Goal: Task Accomplishment & Management: Manage account settings

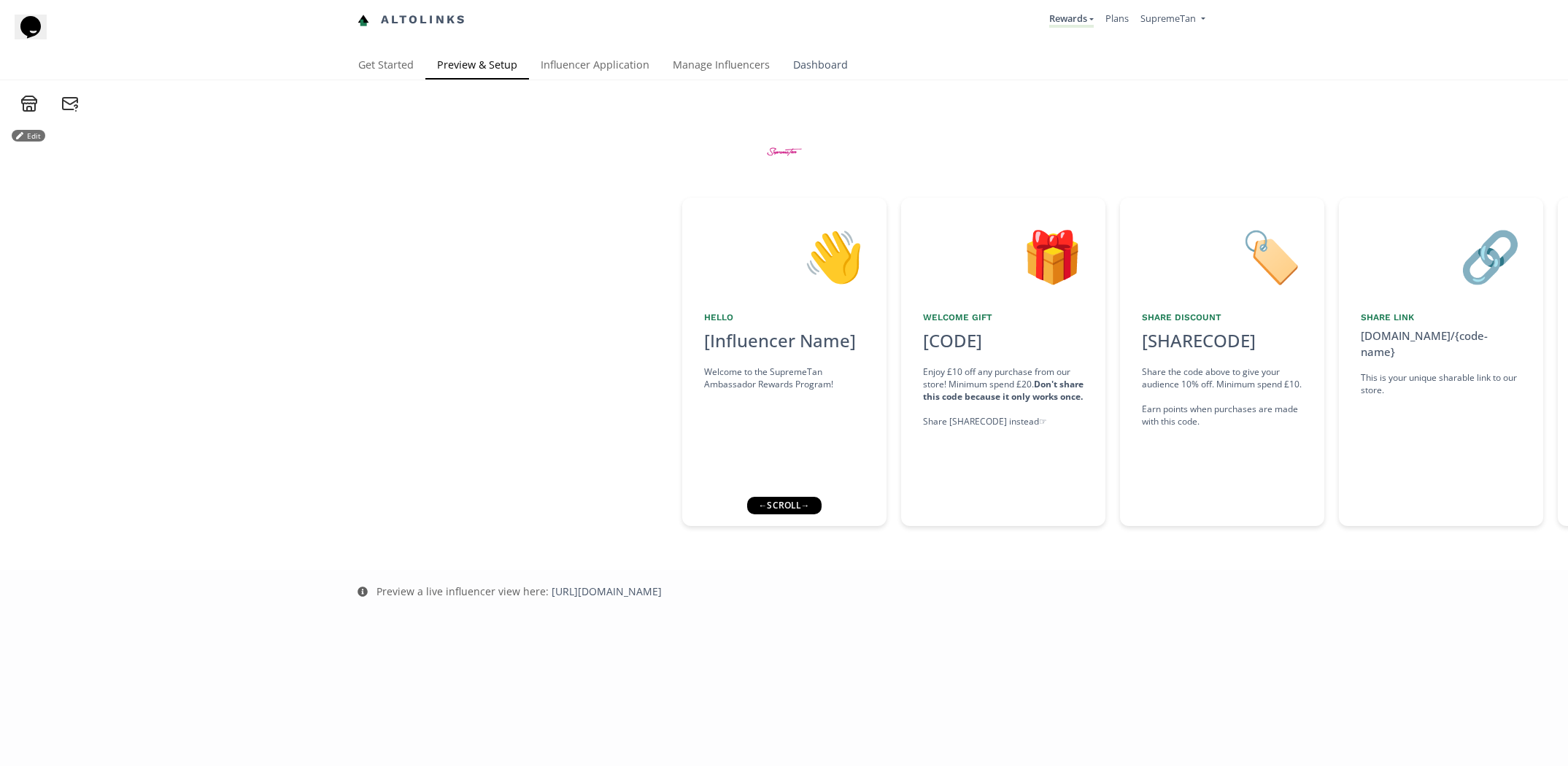
click at [819, 71] on link "Dashboard" at bounding box center [820, 66] width 78 height 29
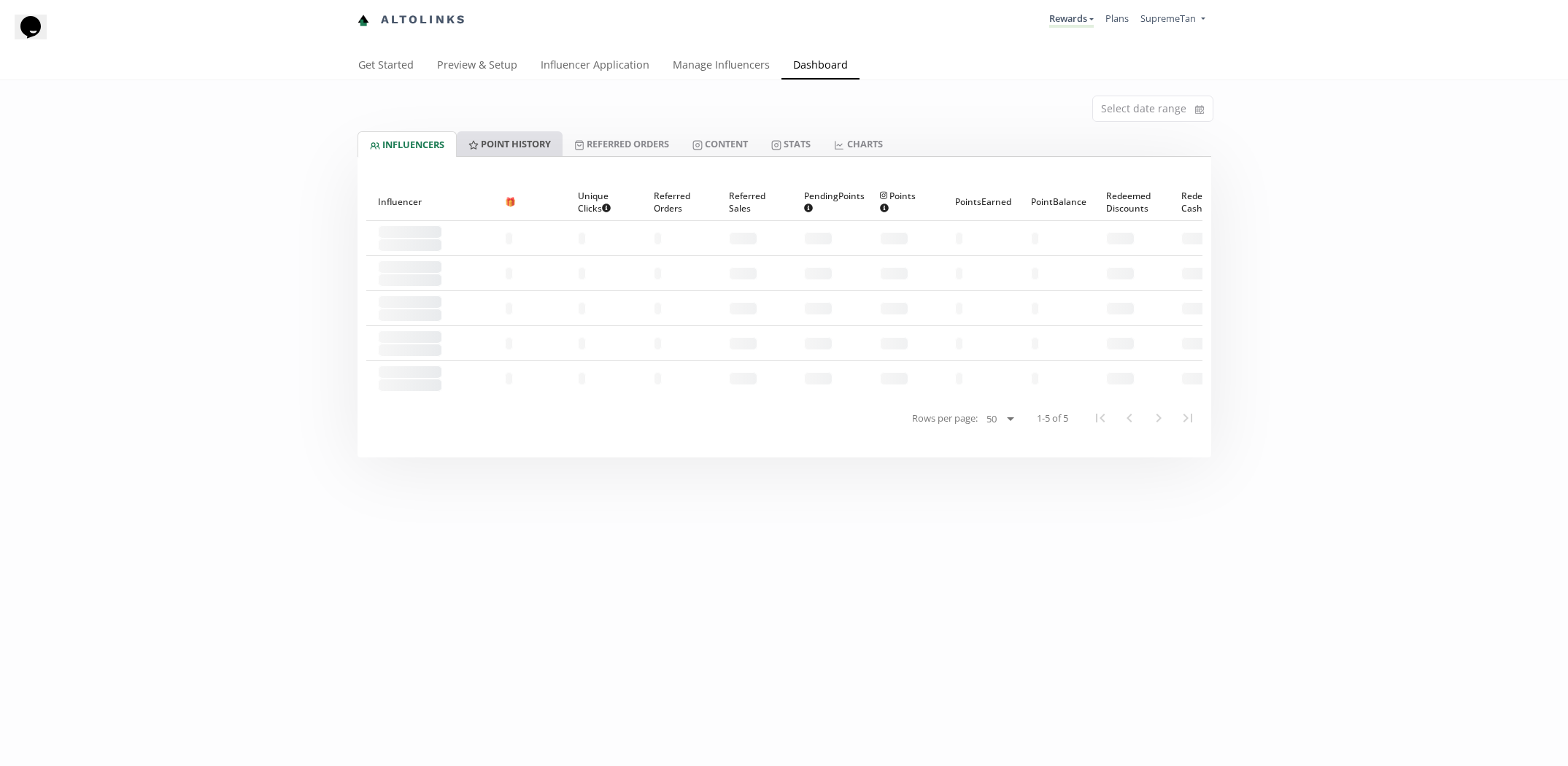
click at [543, 140] on link "Point HISTORY" at bounding box center [510, 144] width 106 height 25
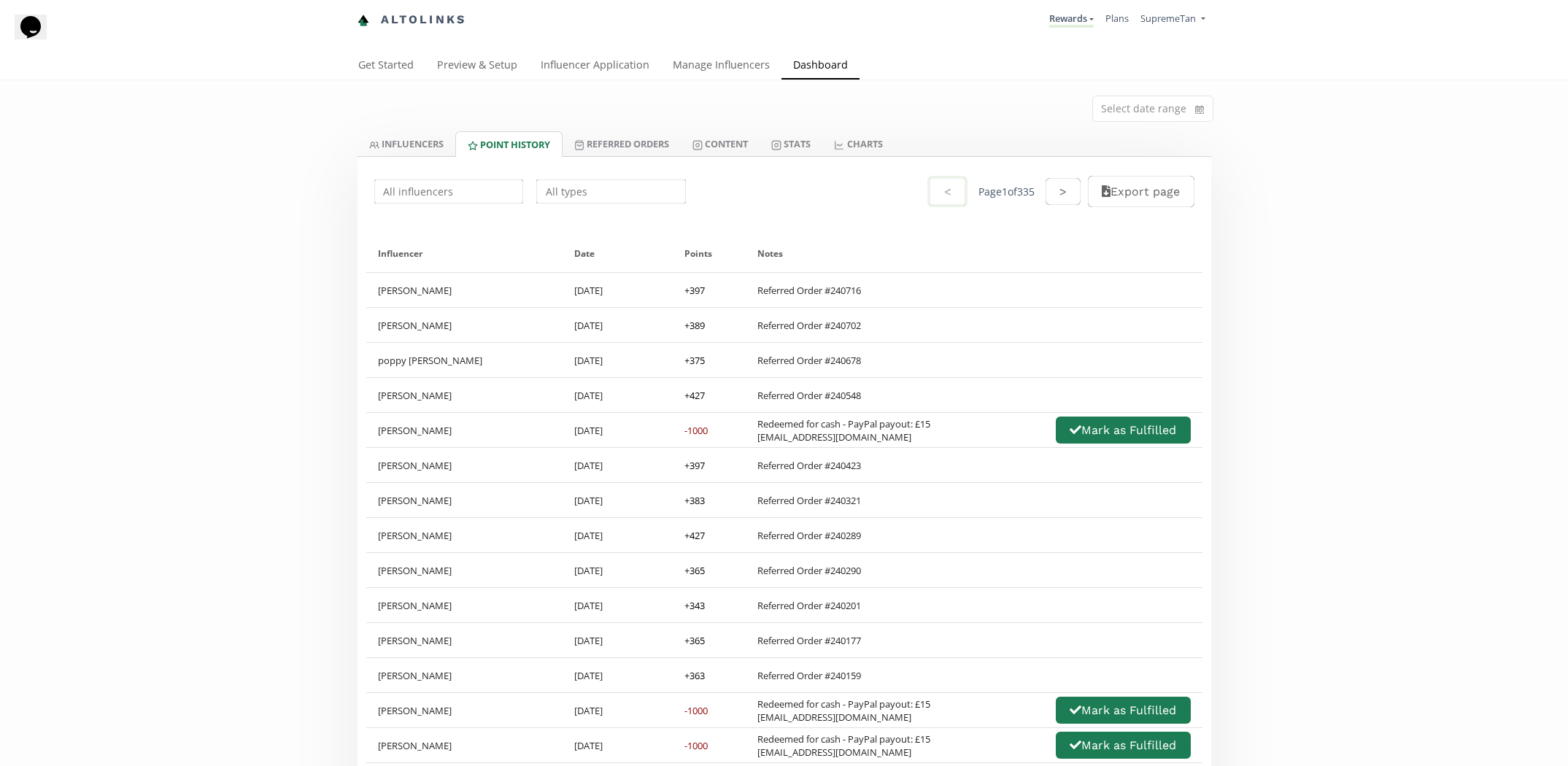
click at [607, 196] on input "text" at bounding box center [611, 191] width 154 height 28
click at [1071, 16] on link "Rewards" at bounding box center [1071, 20] width 44 height 16
click at [1031, 57] on span "Exclusive Rewards" at bounding box center [1014, 55] width 78 height 13
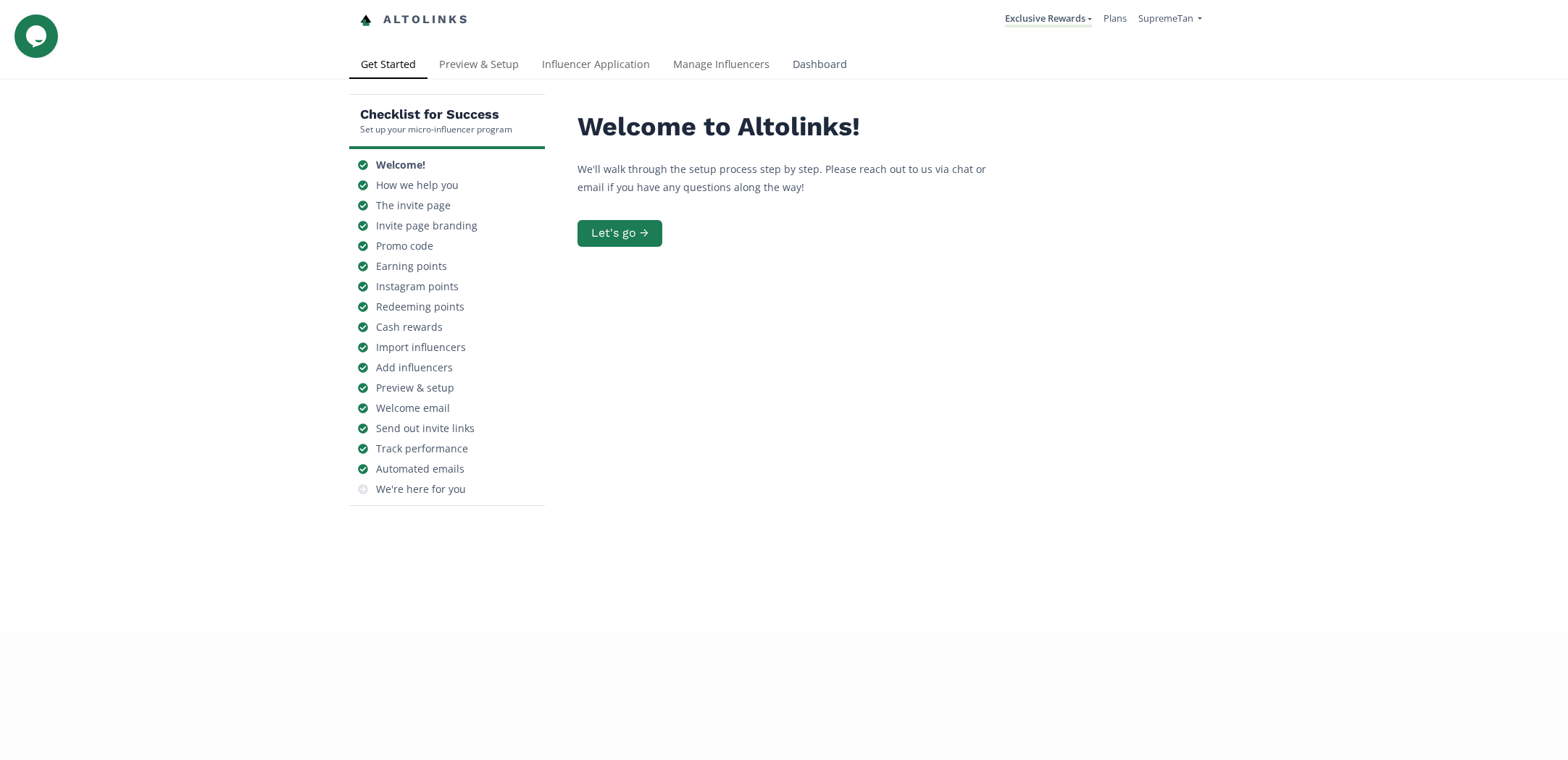
click at [825, 63] on link "Dashboard" at bounding box center [820, 65] width 77 height 29
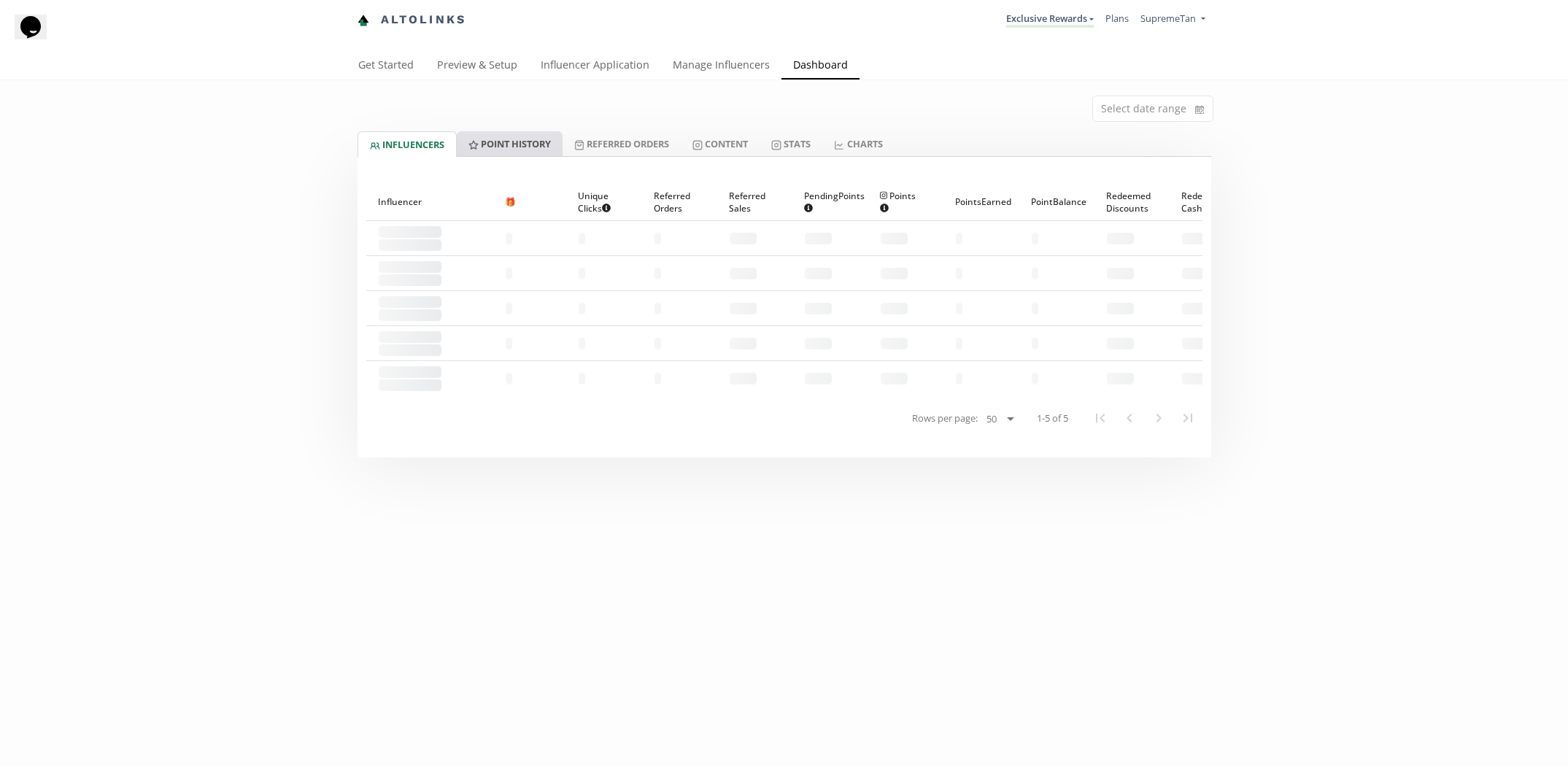
click at [504, 133] on link "Point HISTORY" at bounding box center [510, 144] width 106 height 25
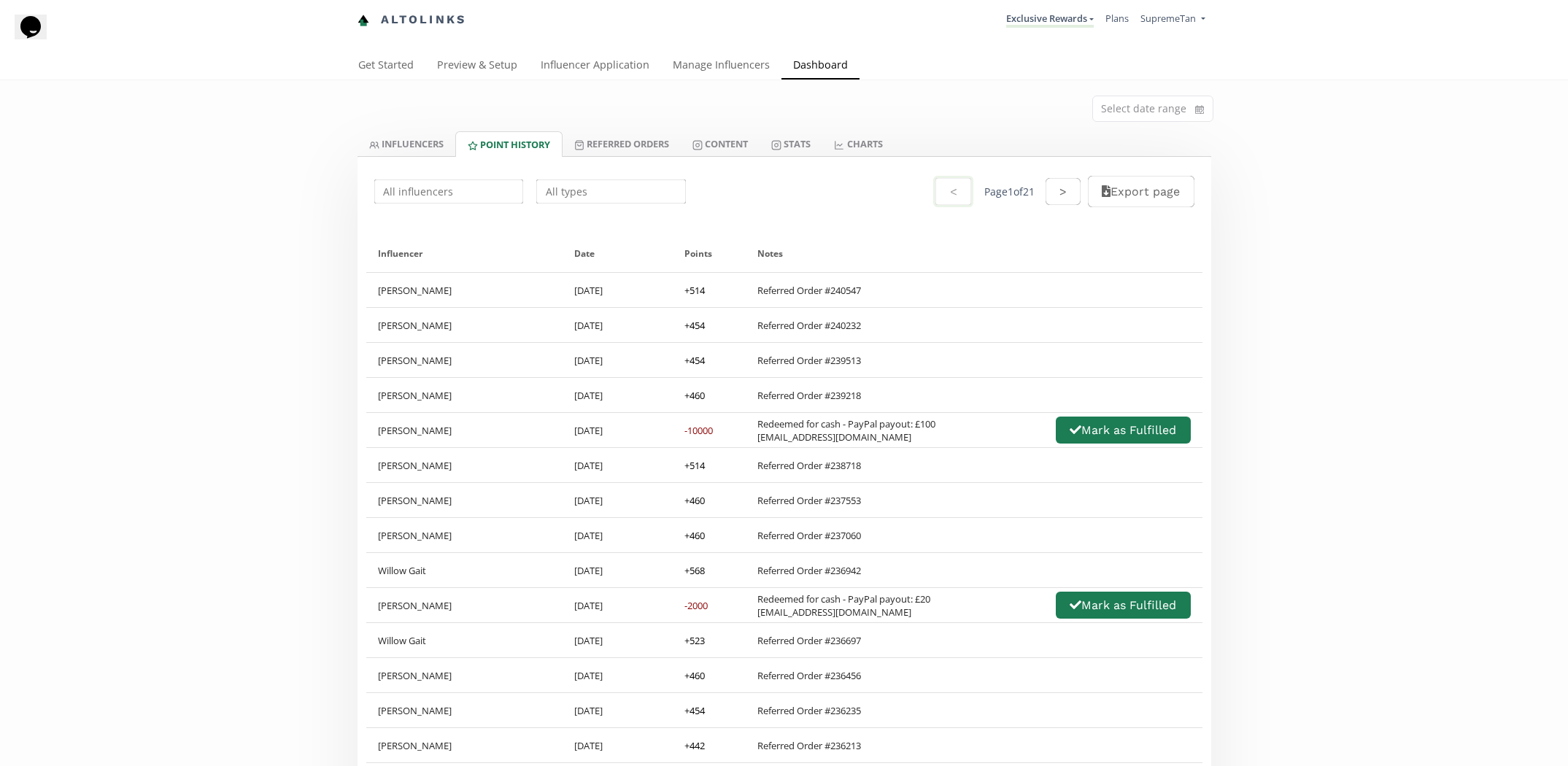
click at [575, 197] on input "text" at bounding box center [611, 191] width 154 height 28
click at [584, 225] on div "Redeemed for Cash" at bounding box center [611, 220] width 148 height 27
type input "Redeemed for Cash"
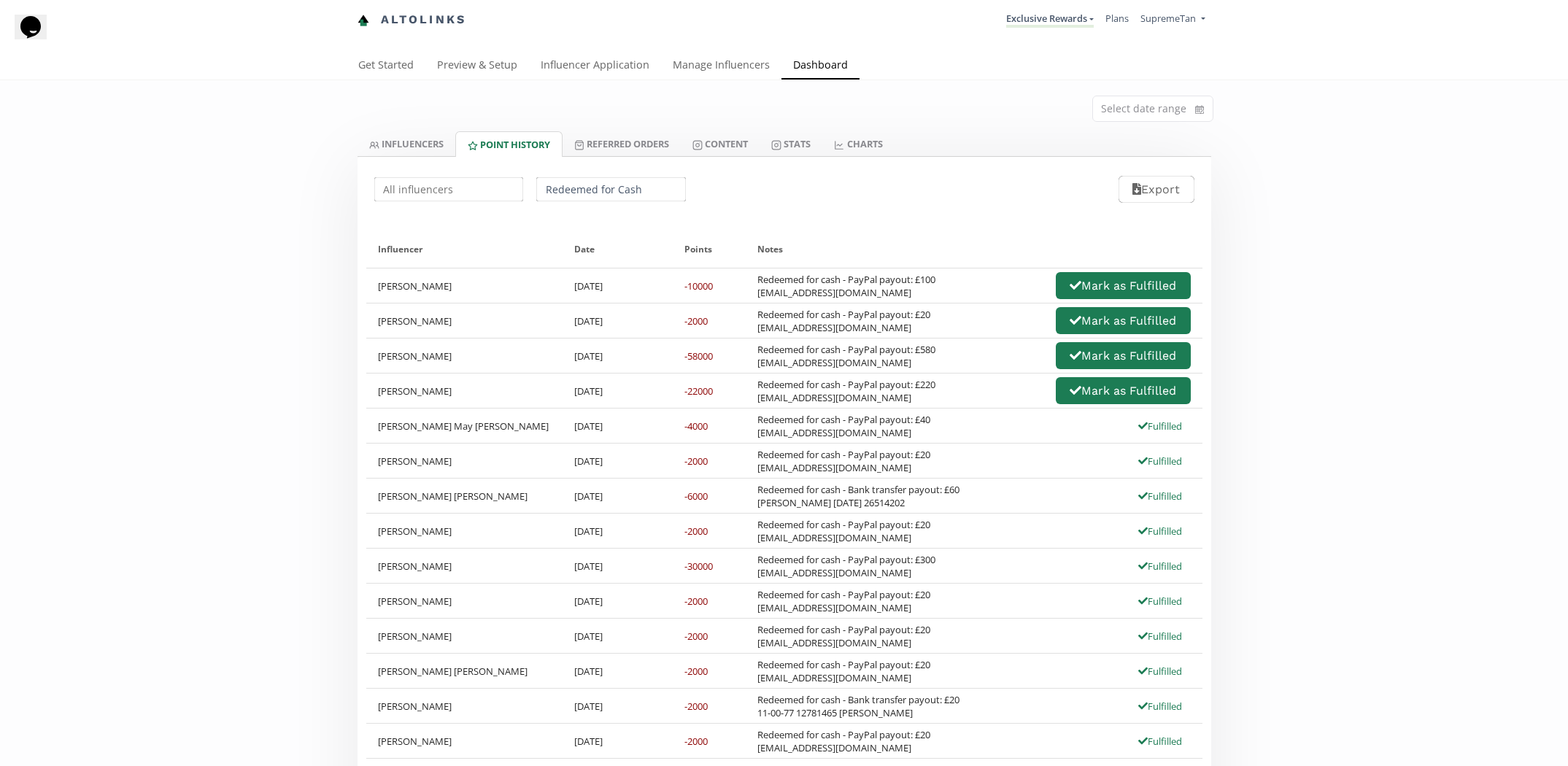
click at [467, 69] on link "Preview & Setup" at bounding box center [476, 66] width 104 height 29
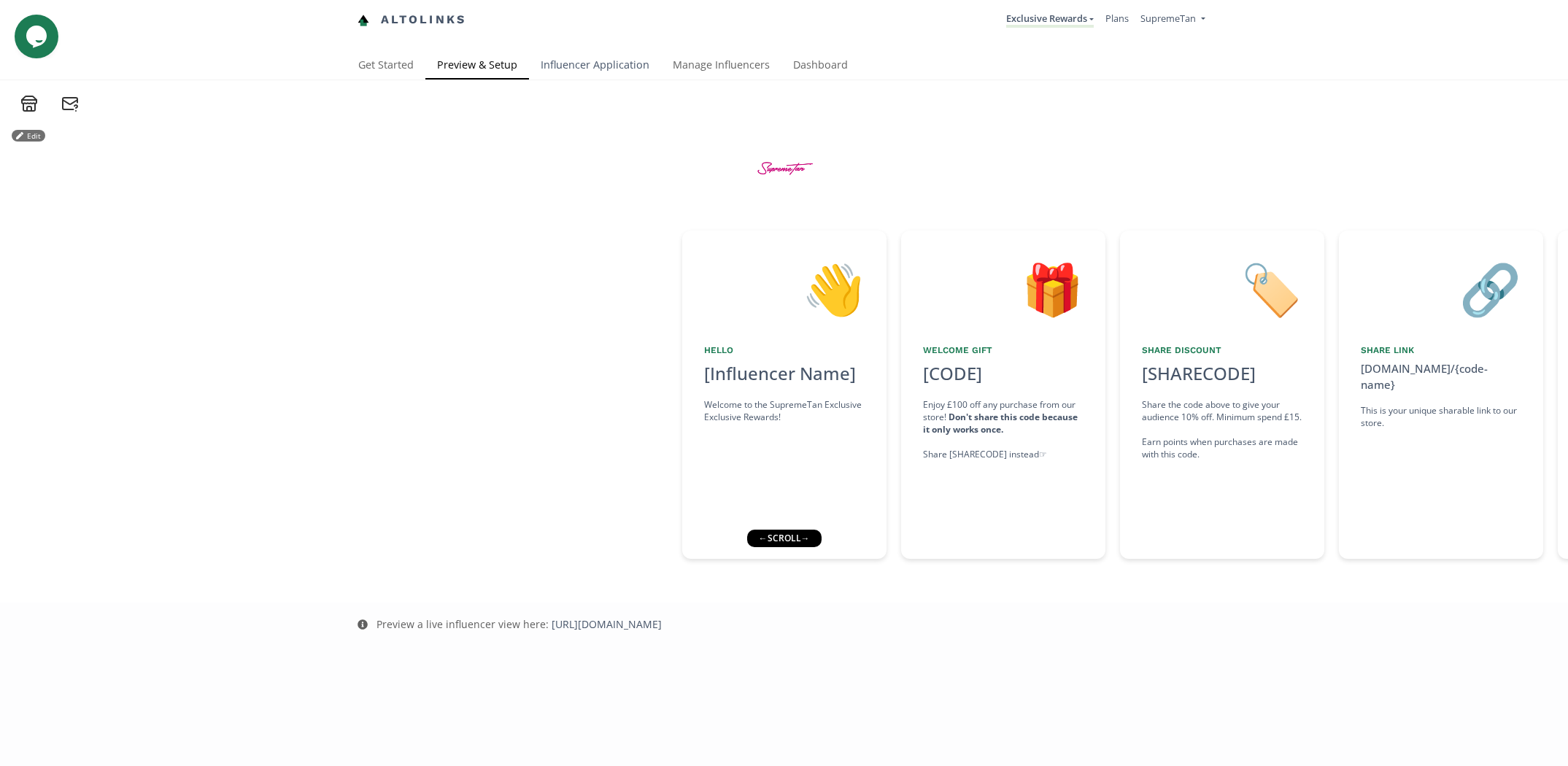
click at [595, 59] on link "Influencer Application" at bounding box center [594, 66] width 132 height 29
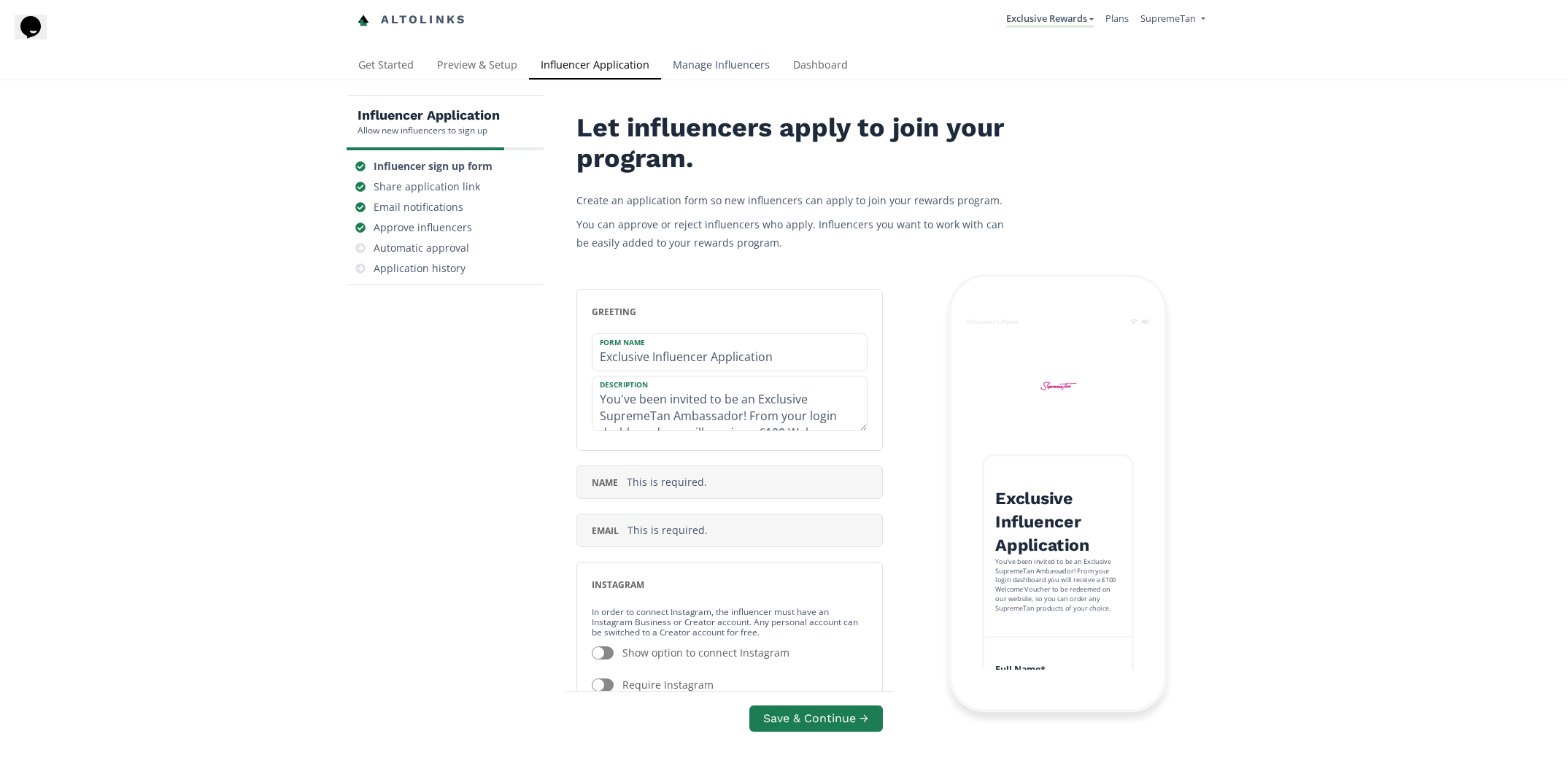
click at [714, 71] on link "Manage Influencers" at bounding box center [721, 66] width 120 height 29
click at [488, 77] on link "Preview & Setup" at bounding box center [476, 66] width 104 height 29
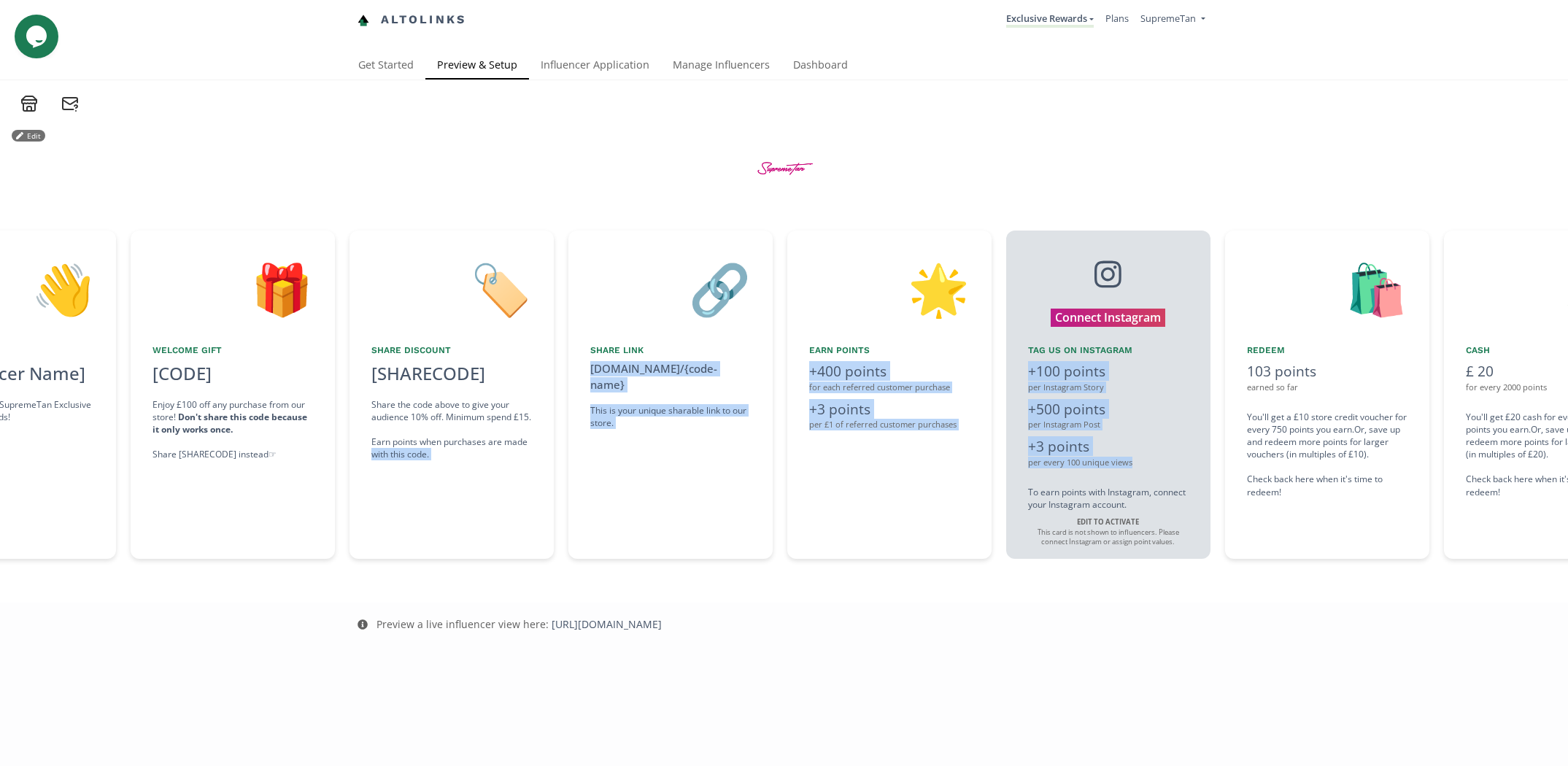
scroll to position [0, 821]
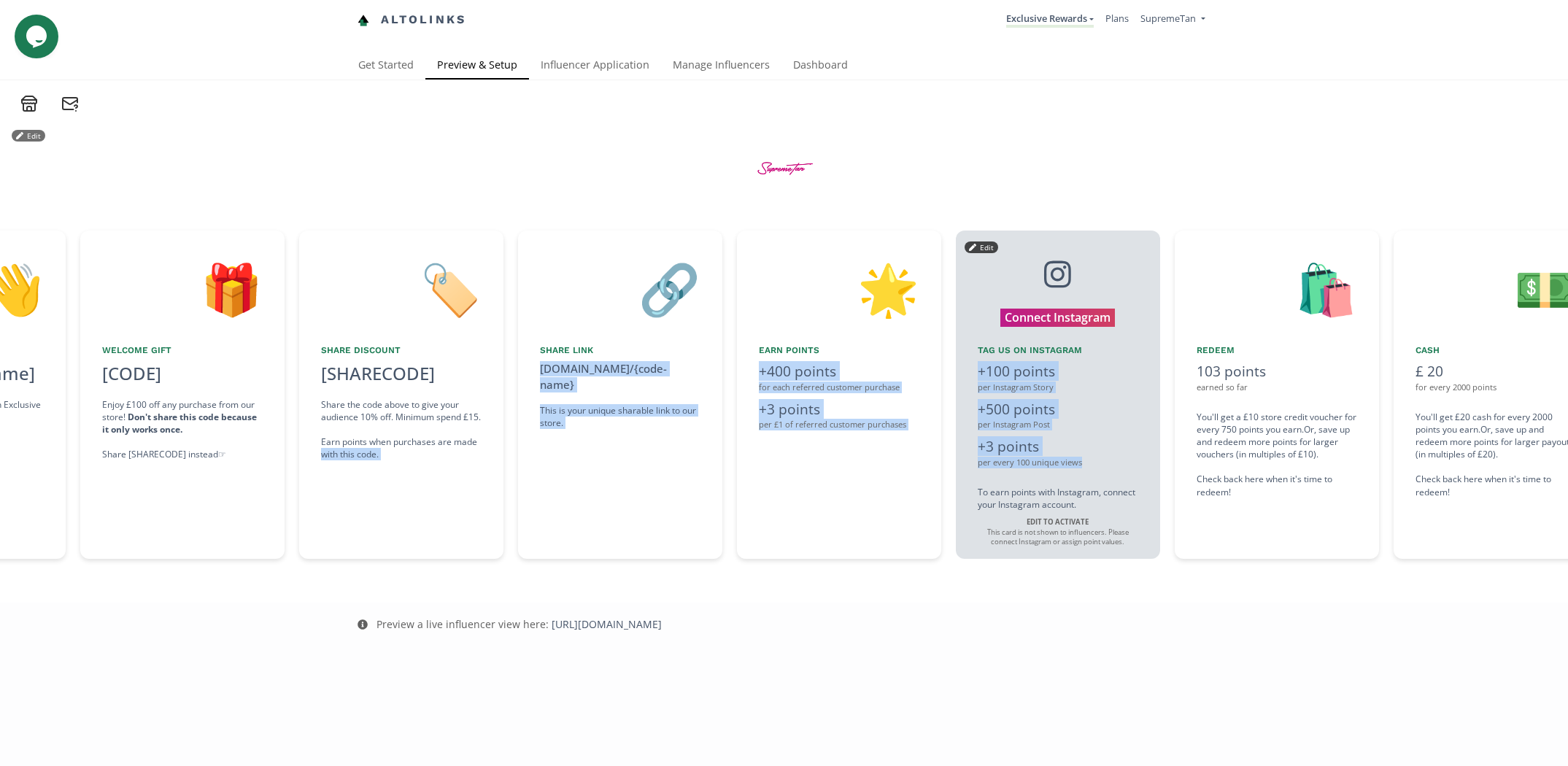
drag, startPoint x: 1306, startPoint y: 452, endPoint x: 1032, endPoint y: 470, distance: 274.6
click at [1032, 470] on div "👋 Hello [Influencer Name] Welcome to the SupremeTan Exclusive Exclusive Rewards…" at bounding box center [784, 395] width 1568 height 343
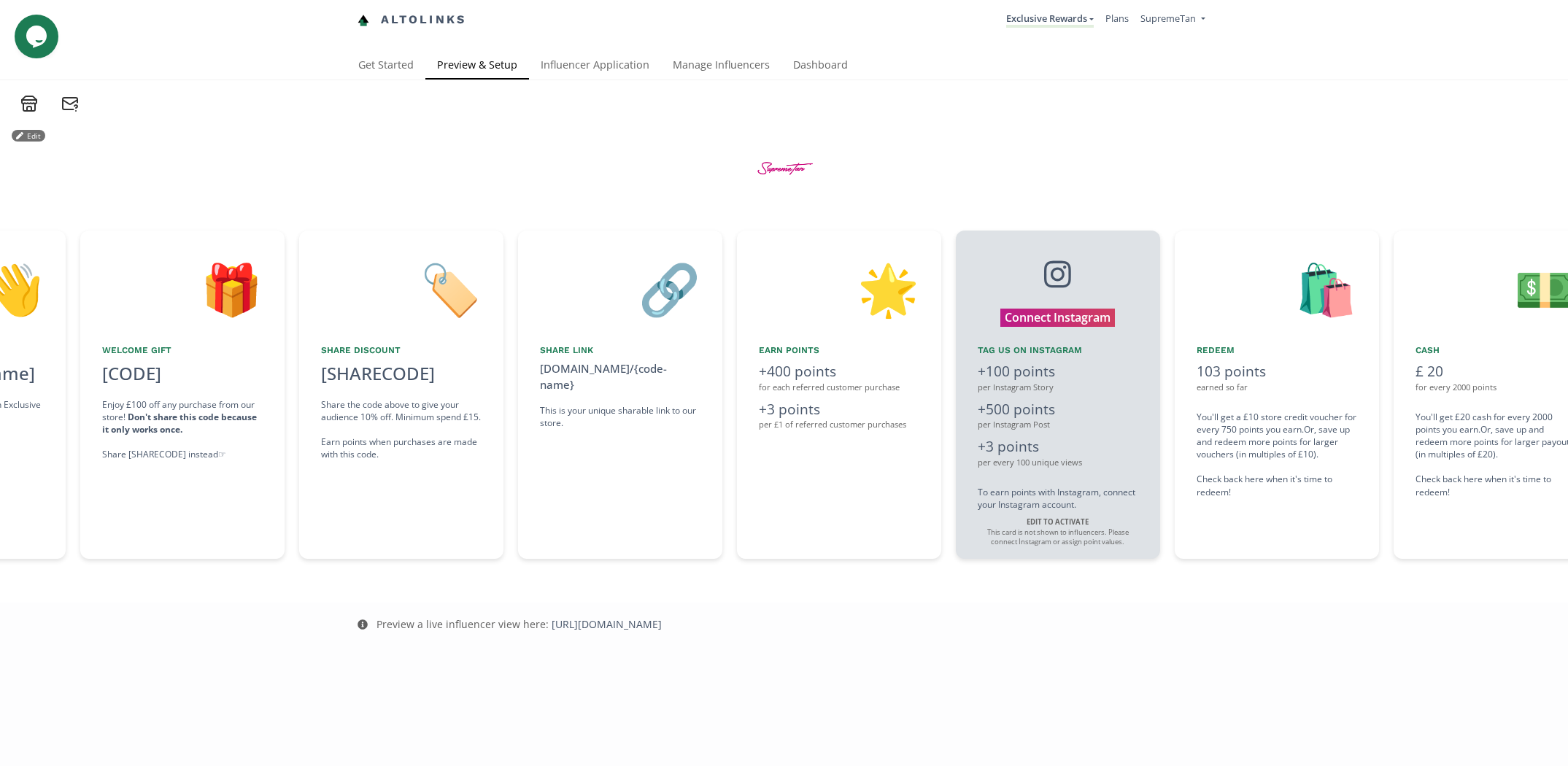
click at [1026, 580] on div "Edit 👋 Hello [Influencer Name] Welcome to the SupremeTan Exclusive Exclusive Re…" at bounding box center [784, 357] width 1568 height 491
click at [1082, 397] on div "Connect Instagram Tag us on Instagram +100 points per Instagram Story +500 poin…" at bounding box center [1058, 395] width 204 height 328
click at [980, 248] on button "Edit" at bounding box center [981, 247] width 34 height 12
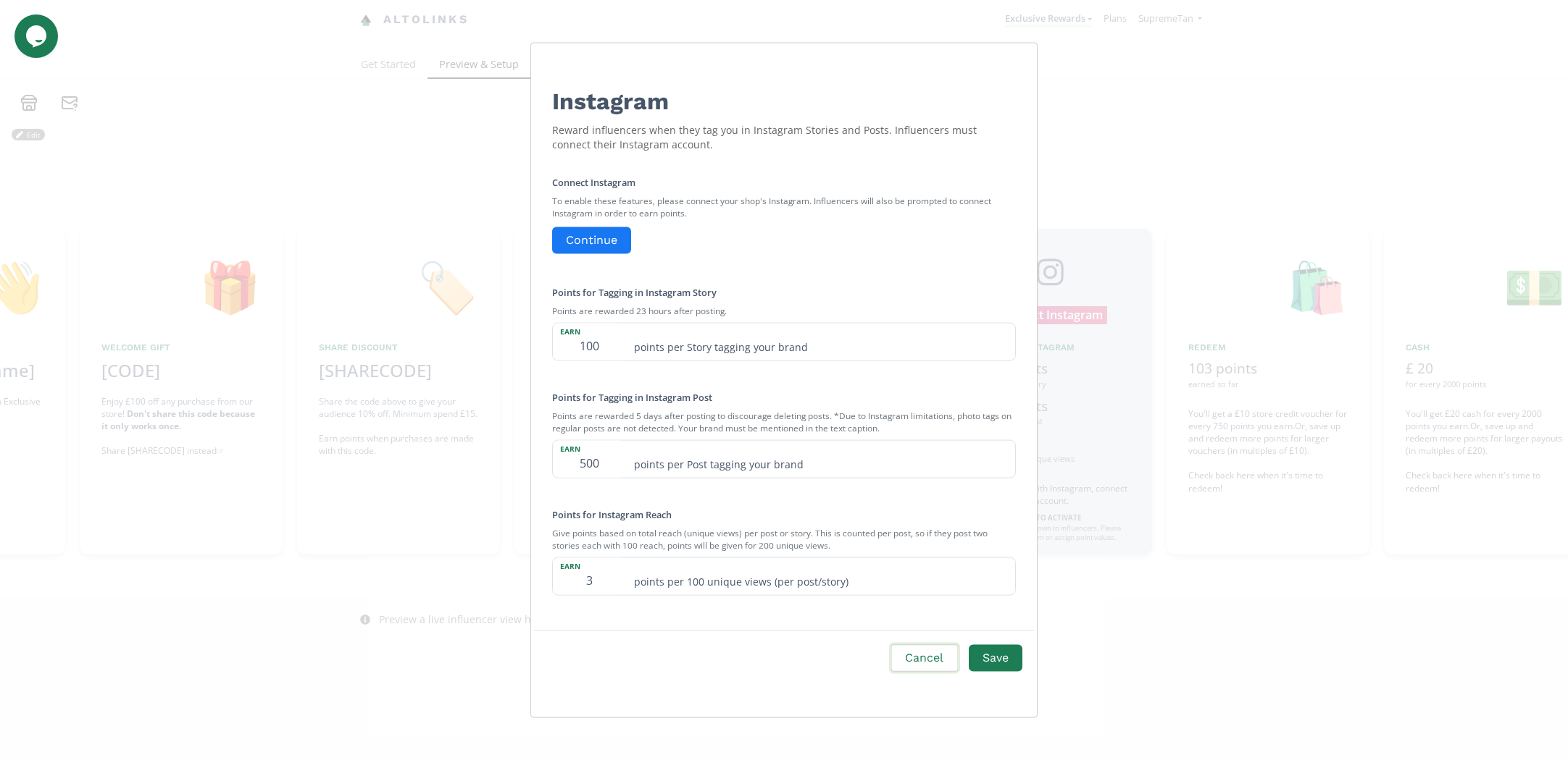
click at [928, 645] on button "Cancel" at bounding box center [924, 659] width 70 height 31
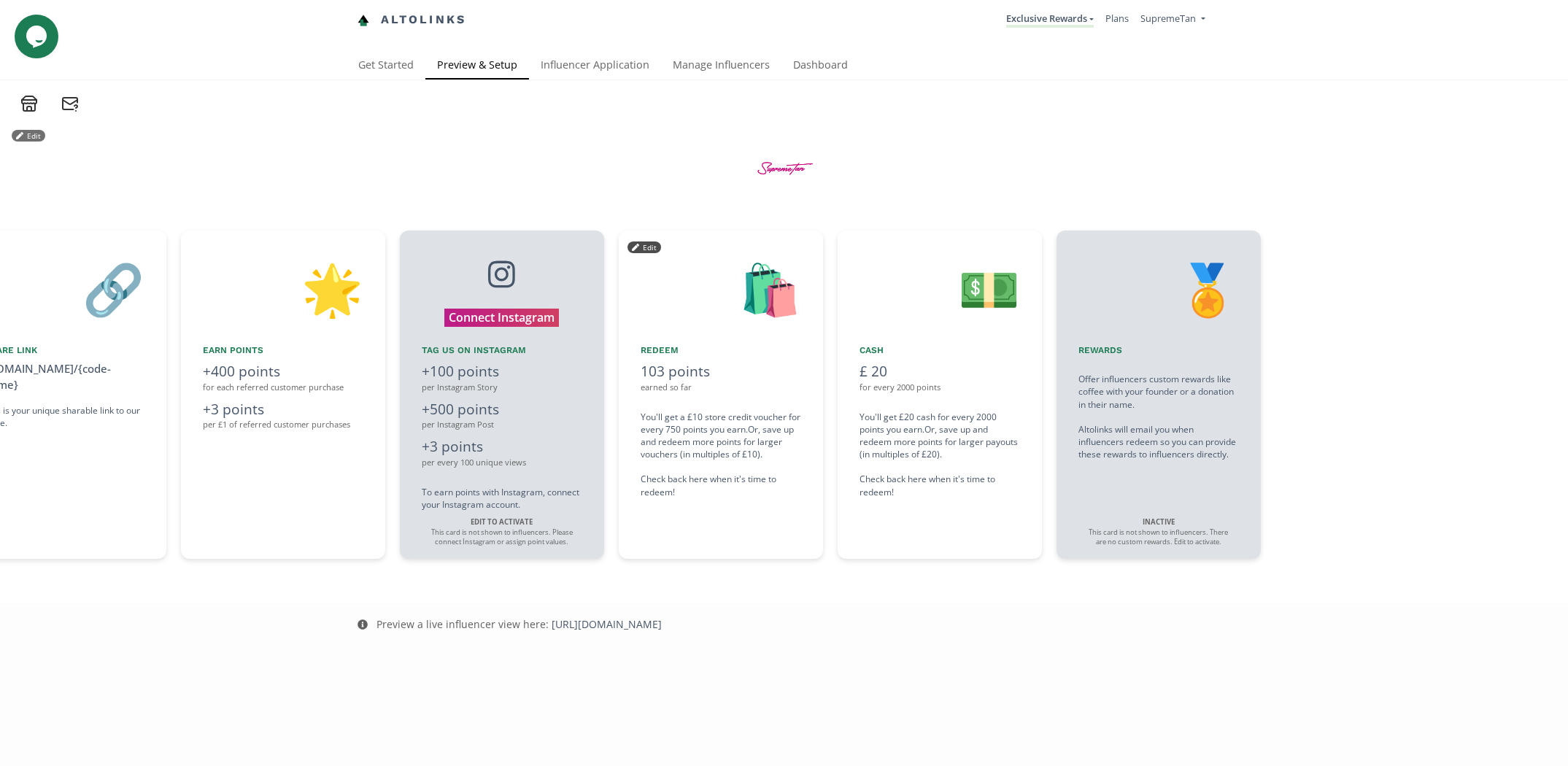
scroll to position [0, 1432]
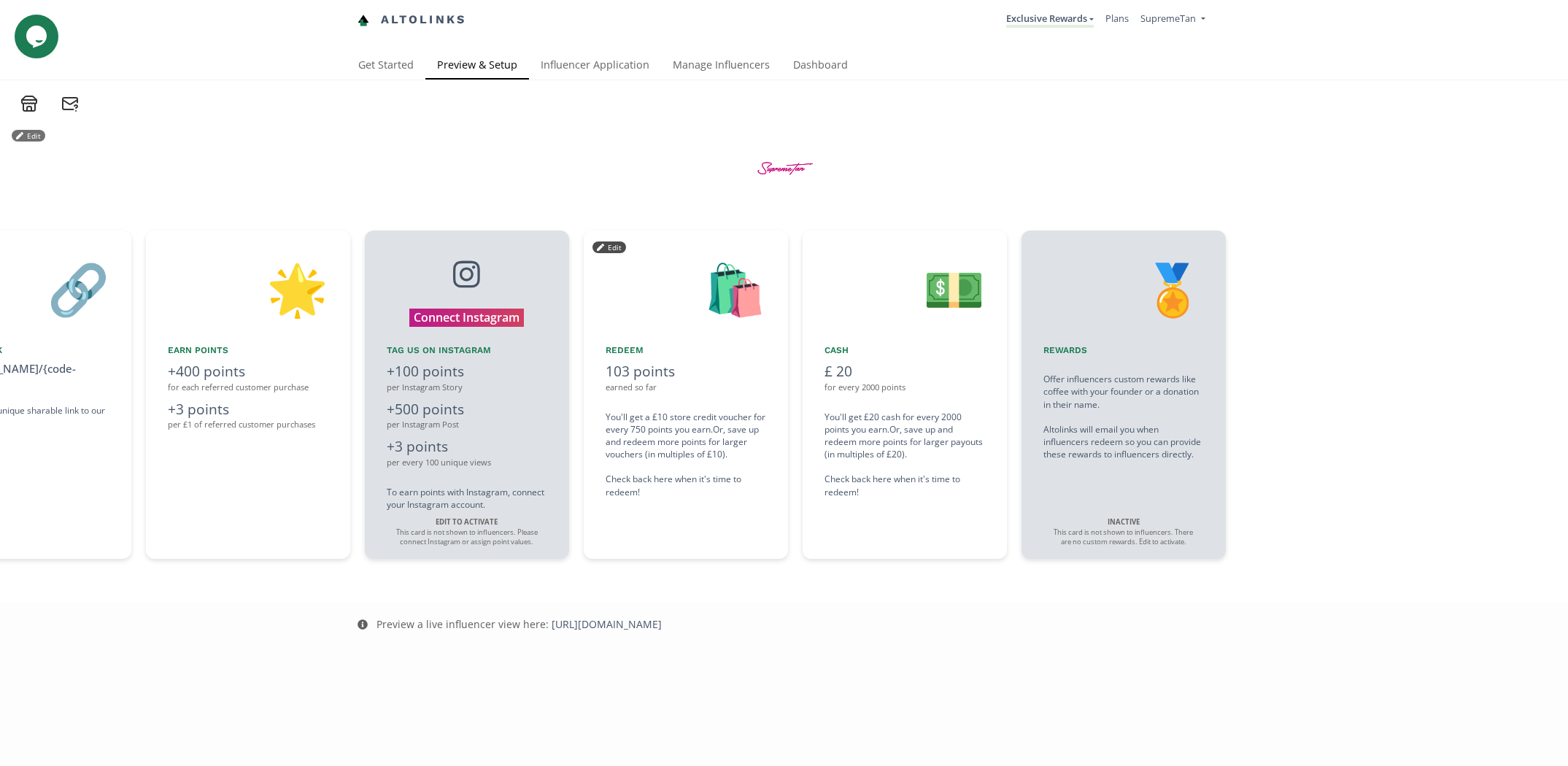
drag, startPoint x: 1003, startPoint y: 516, endPoint x: 799, endPoint y: 521, distance: 204.1
click at [799, 521] on div "👋 Hello [Influencer Name] Welcome to the SupremeTan Exclusive Exclusive Rewards…" at bounding box center [784, 395] width 1568 height 343
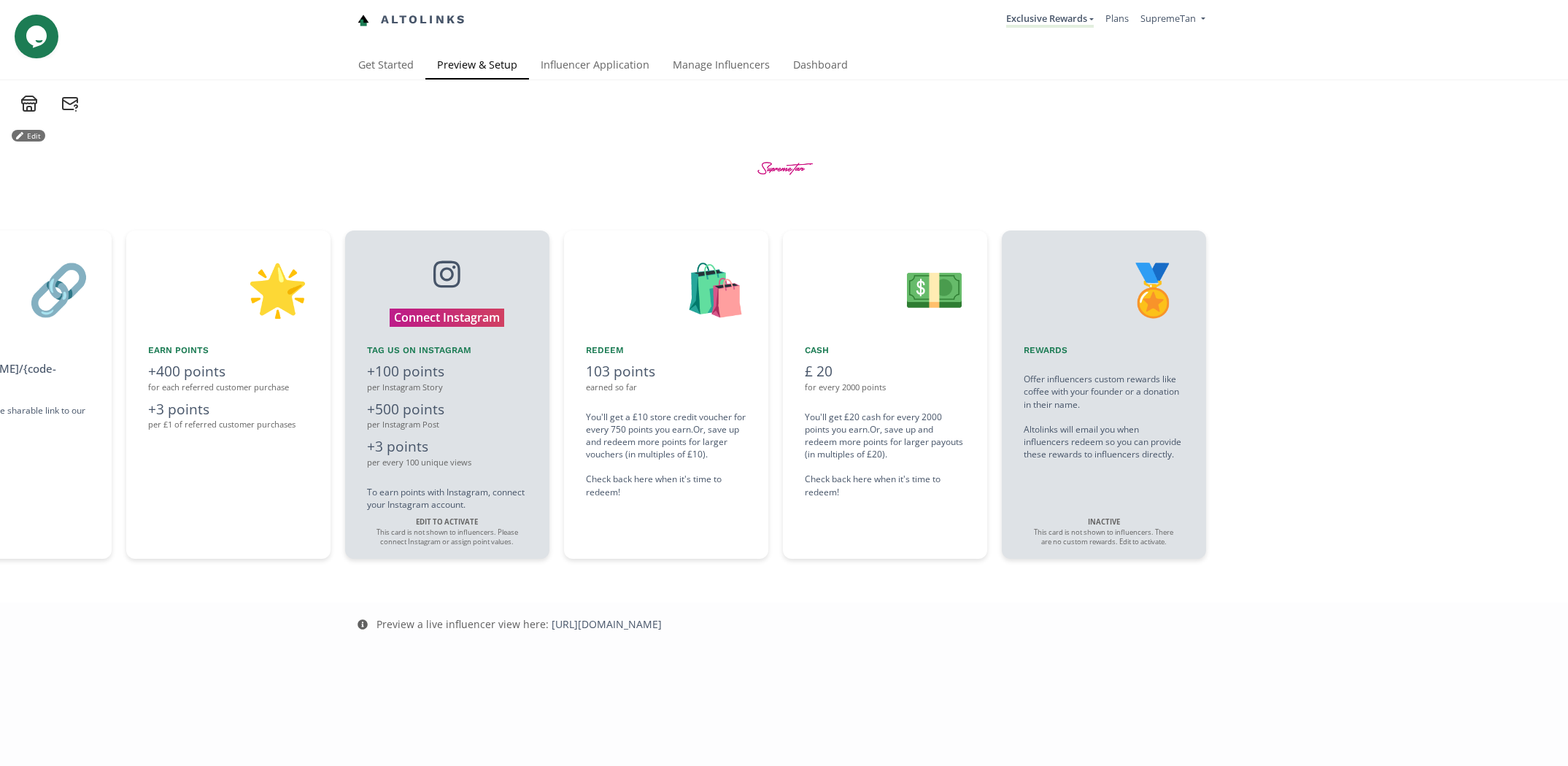
click at [750, 635] on div "Preview a live influencer view here: [URL][DOMAIN_NAME]" at bounding box center [784, 625] width 883 height 44
drag, startPoint x: 474, startPoint y: 410, endPoint x: 522, endPoint y: 412, distance: 48.0
click at [522, 412] on div "+500 points" at bounding box center [448, 409] width 161 height 20
click at [490, 568] on div "Edit 👋 Hello [Influencer Name] Welcome to the SupremeTan Exclusive Exclusive Re…" at bounding box center [784, 357] width 1568 height 491
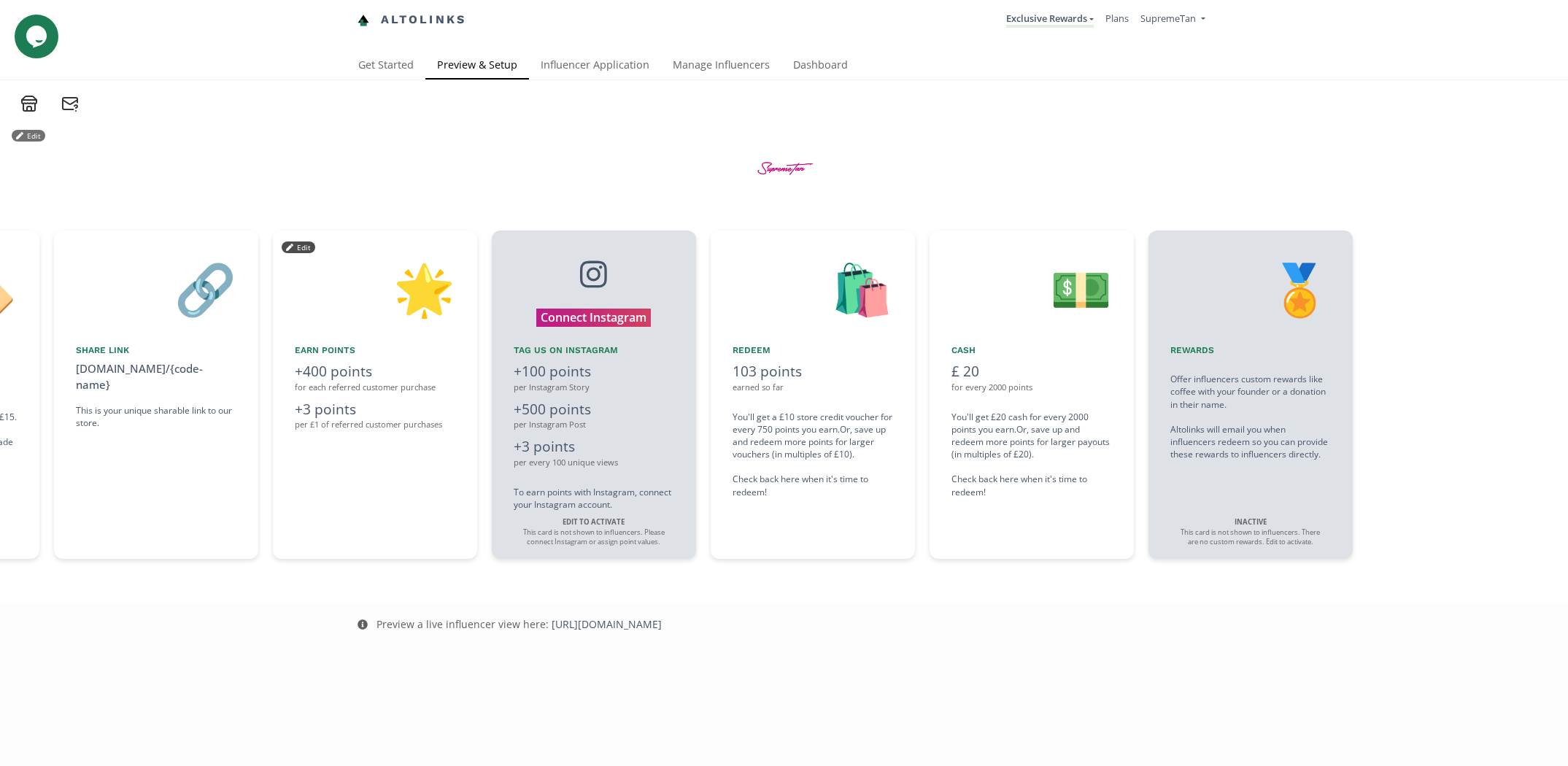
drag, startPoint x: 310, startPoint y: 481, endPoint x: 359, endPoint y: 487, distance: 49.4
click at [359, 487] on div "🌟 Earn points +400 points for each referred customer purchase +3 points per £1 …" at bounding box center [375, 395] width 204 height 328
click at [546, 590] on div "Edit 👋 Hello [Influencer Name] Welcome to the SupremeTan Exclusive Exclusive Re…" at bounding box center [784, 357] width 1568 height 491
